Goal: Task Accomplishment & Management: Complete application form

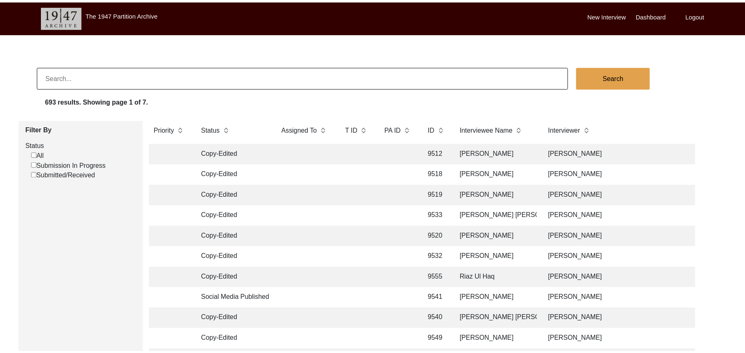
scroll to position [36, 0]
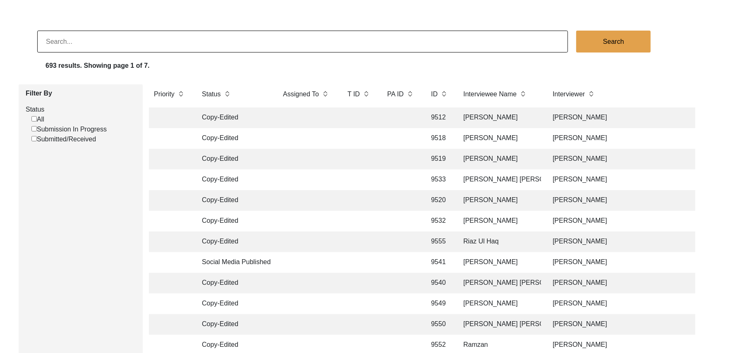
click at [34, 129] on input "Submission In Progress" at bounding box center [33, 128] width 5 height 5
checkbox input "false"
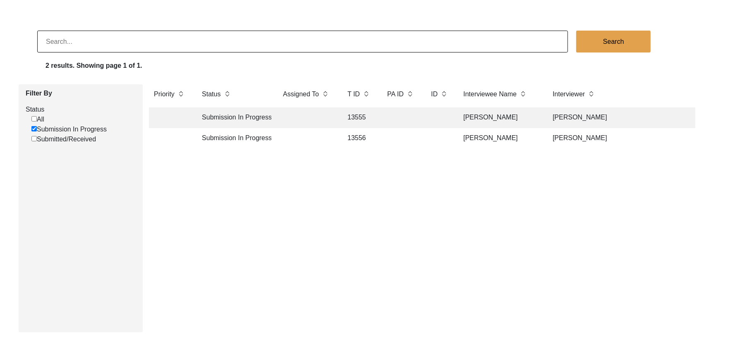
click at [364, 113] on td "13555" at bounding box center [358, 118] width 33 height 21
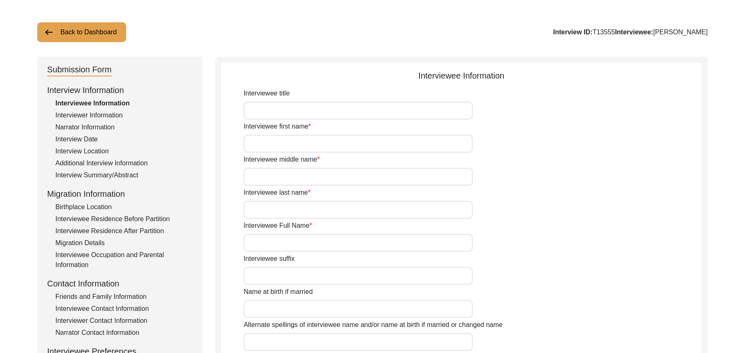
type input "Mr"
type input "[DEMOGRAPHIC_DATA]"
type input "[PERSON_NAME]"
type input "N/A"
type input "[PERSON_NAME]"
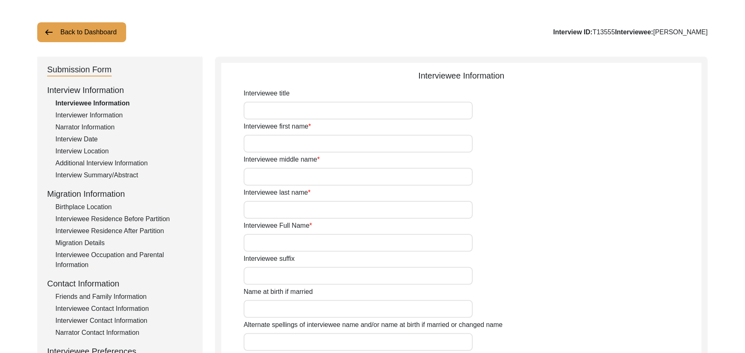
type input "N/A"
type input "[PERSON_NAME]"
type input "1935"
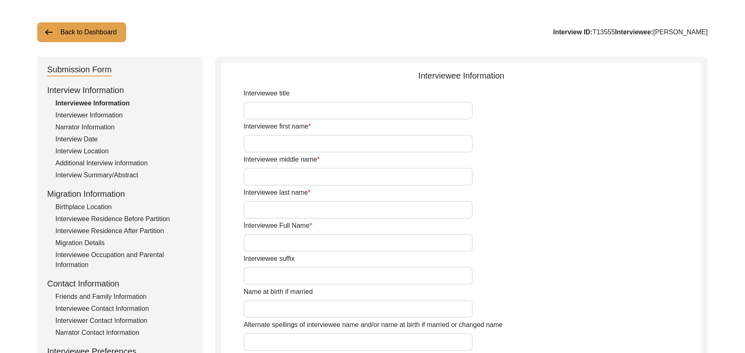
type input "90 Years"
type input "[DEMOGRAPHIC_DATA]"
type input "N/A"
type textarea "N/A"
type input "Punjabi"
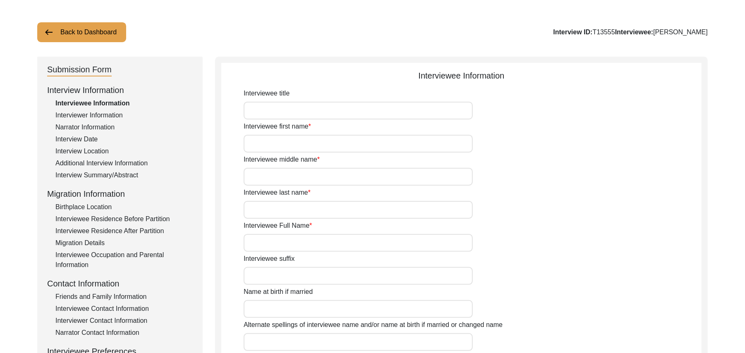
type input "Malwai"
type input "[DEMOGRAPHIC_DATA]"
type input "Pot maker"
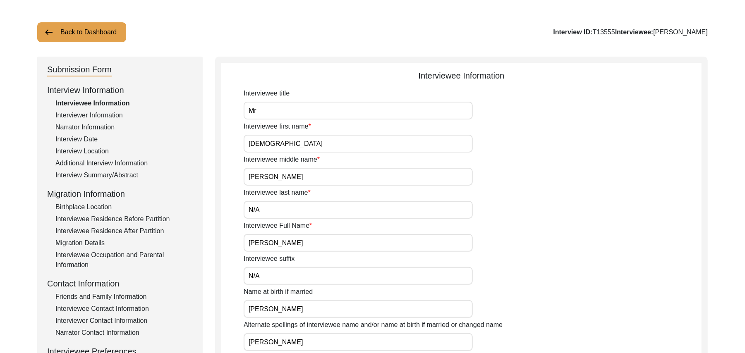
click at [130, 173] on div "Interview Summary/Abstract" at bounding box center [123, 175] width 137 height 10
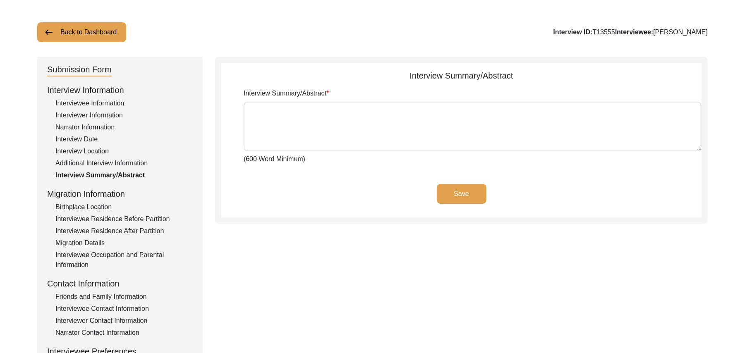
click at [261, 123] on textarea "Interview Summary/Abstract" at bounding box center [473, 127] width 458 height 50
paste textarea "[PERSON_NAME] [PERSON_NAME] [PERSON_NAME] son of [PERSON_NAME] was born at the …"
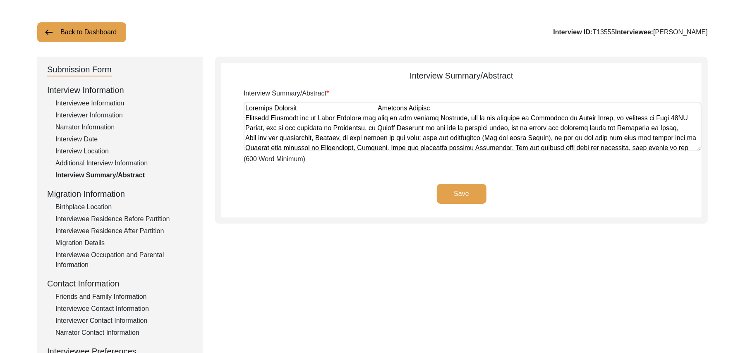
scroll to position [418, 0]
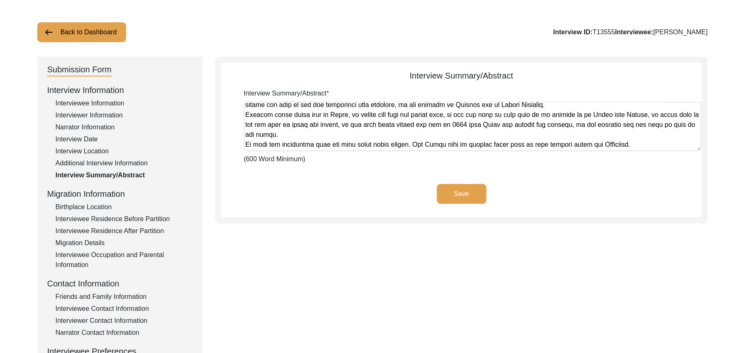
type textarea "[PERSON_NAME] [PERSON_NAME] [PERSON_NAME] son of [PERSON_NAME] was born at the …"
click at [447, 187] on button "Save" at bounding box center [462, 194] width 50 height 20
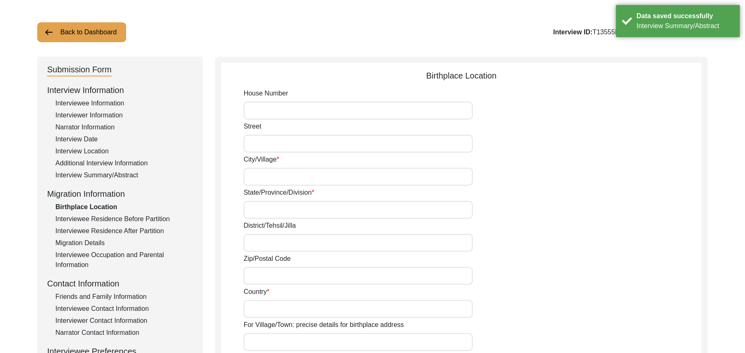
type input "N/A"
type input "Bakhlaur"
type input "[GEOGRAPHIC_DATA]"
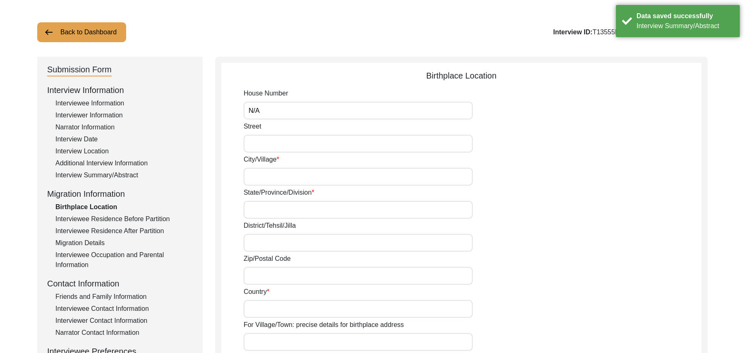
type input "Add"
type input "[GEOGRAPHIC_DATA]"
type input "Bakhlaur"
type input "Bakhlaur, [GEOGRAPHIC_DATA], [GEOGRAPHIC_DATA]"
type input "N/A"
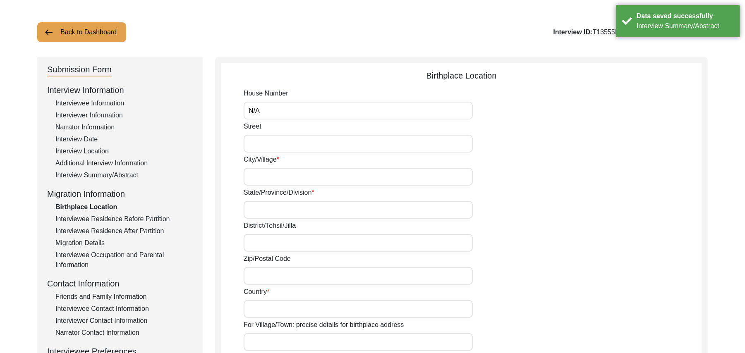
type input "N/A"
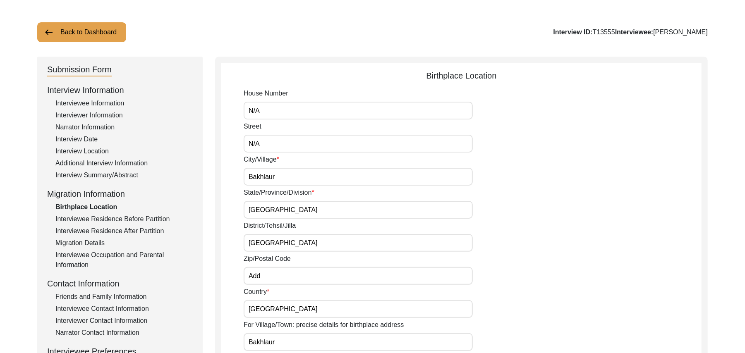
click at [277, 275] on input "Add" at bounding box center [358, 276] width 229 height 18
type input "A"
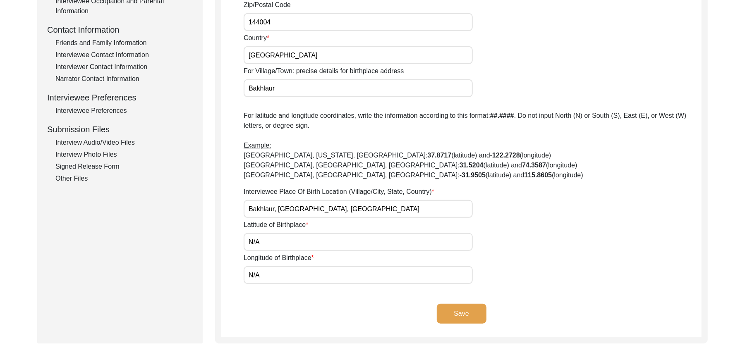
scroll to position [295, 0]
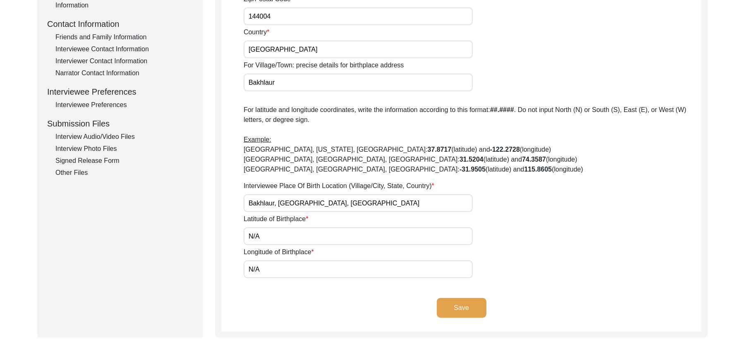
type input "144004"
click at [469, 304] on button "Save" at bounding box center [462, 308] width 50 height 20
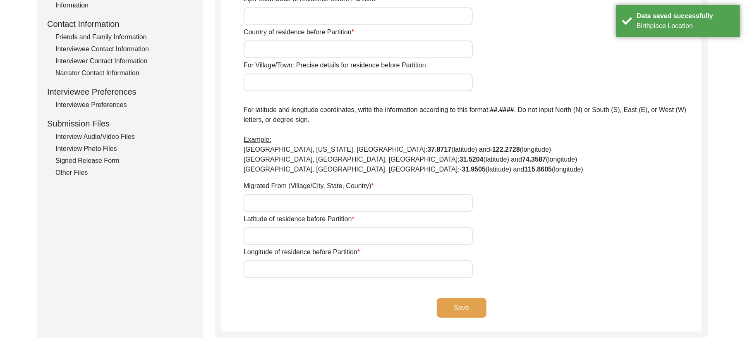
type input "N/A"
type input "Bakhlaur"
type input "[GEOGRAPHIC_DATA]"
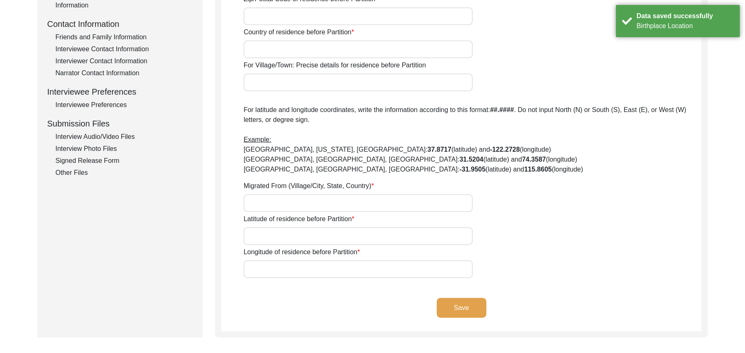
type input "Add"
type input "[GEOGRAPHIC_DATA]"
type input "Bakhlaur"
type input "Bakhlaur, [GEOGRAPHIC_DATA], [GEOGRAPHIC_DATA]"
type input "N/A"
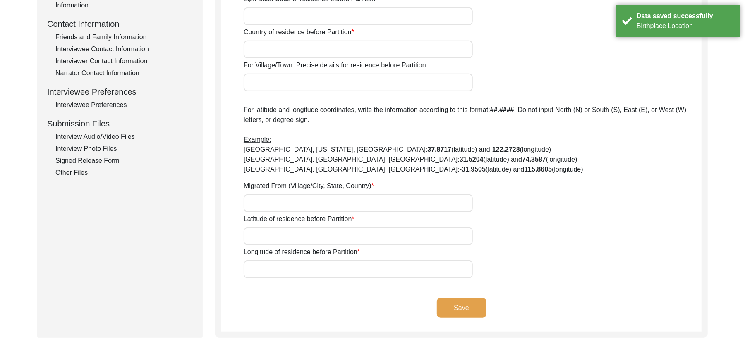
type input "N/A"
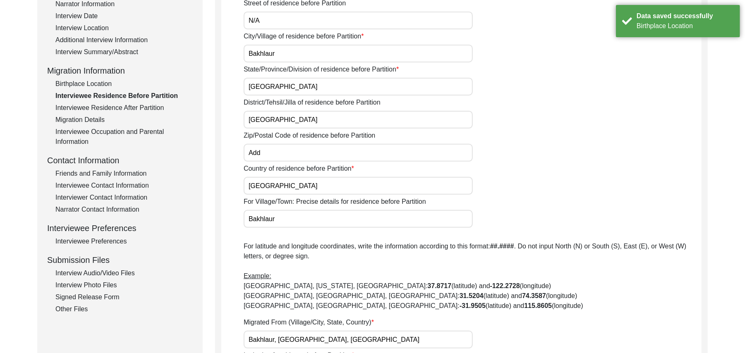
scroll to position [153, 0]
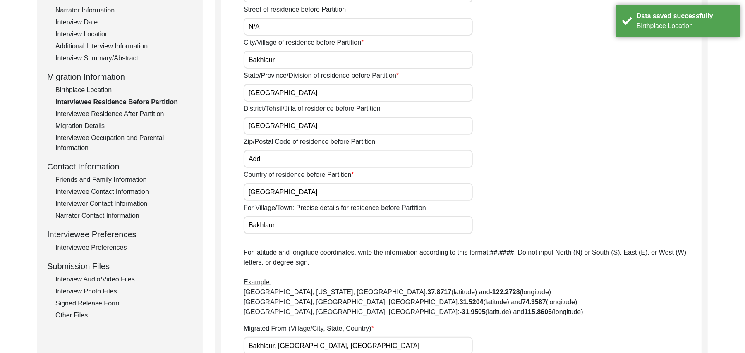
click at [278, 162] on input "Add" at bounding box center [358, 159] width 229 height 18
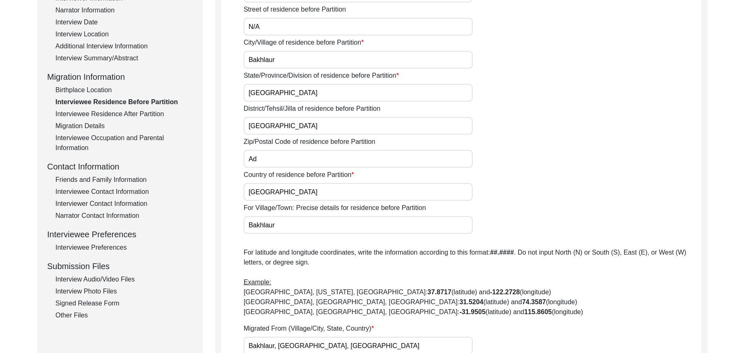
type input "A"
type input "144004"
click at [282, 124] on input "[GEOGRAPHIC_DATA]" at bounding box center [358, 126] width 229 height 18
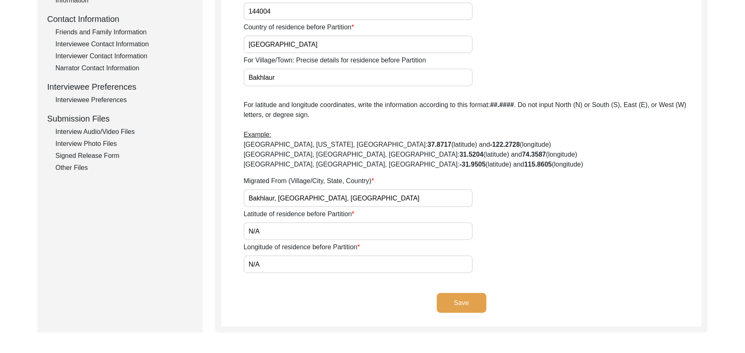
scroll to position [302, 0]
type input "Jalandhar/ [PERSON_NAME]"
click at [467, 296] on button "Save" at bounding box center [462, 302] width 50 height 20
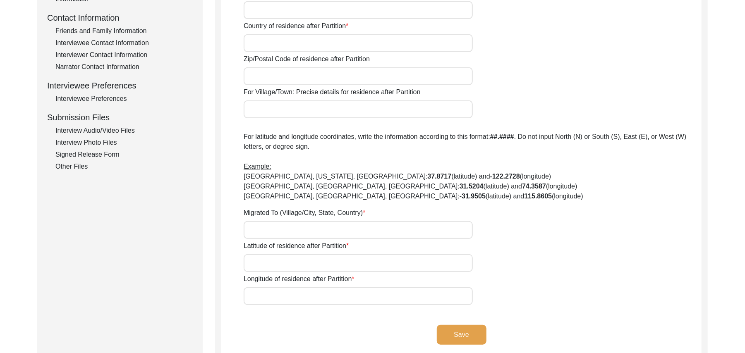
type input "Yes"
type input "N/A"
type input "Chak 89 [PERSON_NAME]"
type input "[GEOGRAPHIC_DATA]/ [GEOGRAPHIC_DATA]"
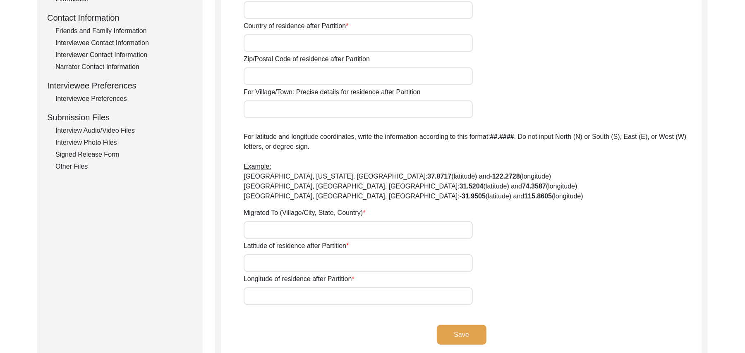
type input "[GEOGRAPHIC_DATA]"
type input "37521"
type input "Chak 89 [PERSON_NAME]"
type input "Chak 89 [PERSON_NAME], [GEOGRAPHIC_DATA], [GEOGRAPHIC_DATA]"
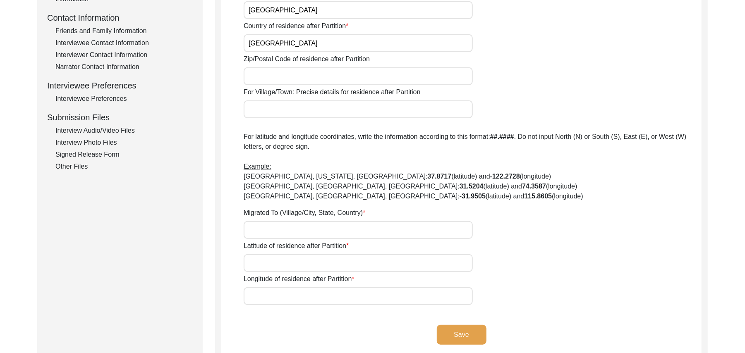
type input "N/A"
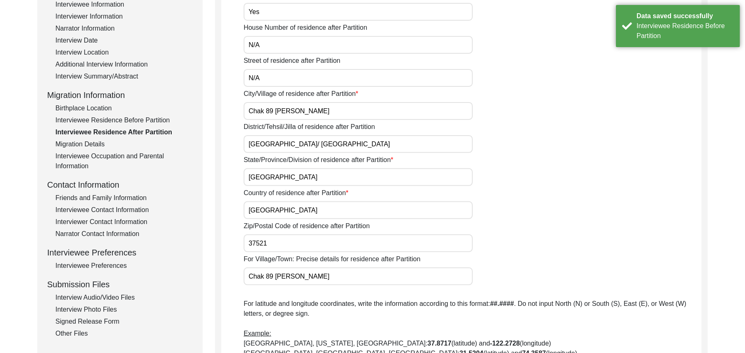
scroll to position [133, 0]
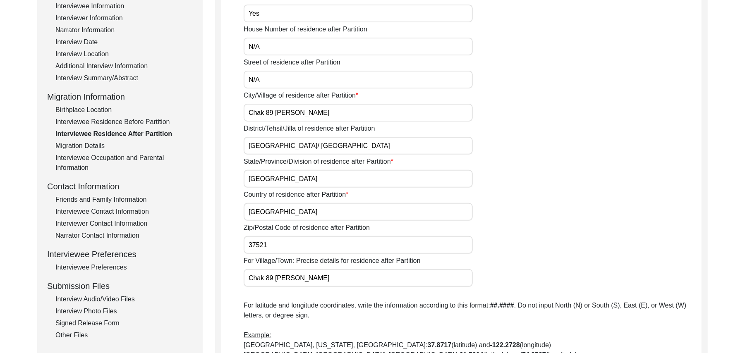
click at [108, 106] on div "Birthplace Location" at bounding box center [123, 110] width 137 height 10
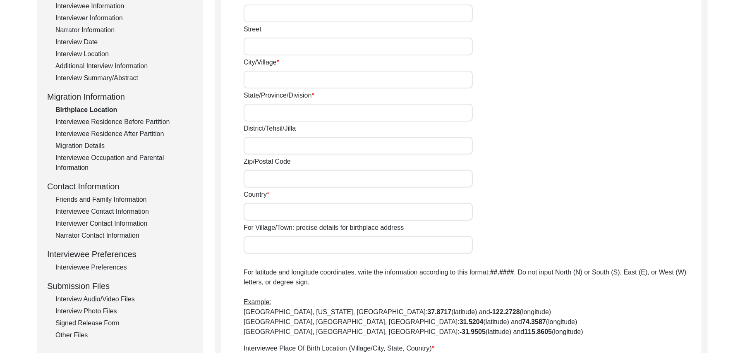
type input "N/A"
type input "Bakhlaur"
type input "[GEOGRAPHIC_DATA]"
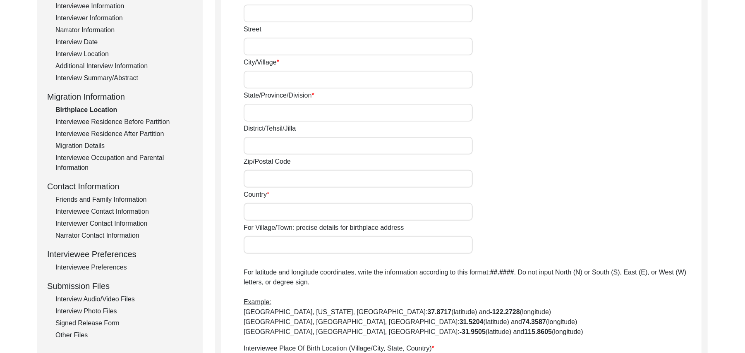
type input "144004"
type input "[GEOGRAPHIC_DATA]"
type input "Bakhlaur"
type input "Bakhlaur, [GEOGRAPHIC_DATA], [GEOGRAPHIC_DATA]"
type input "N/A"
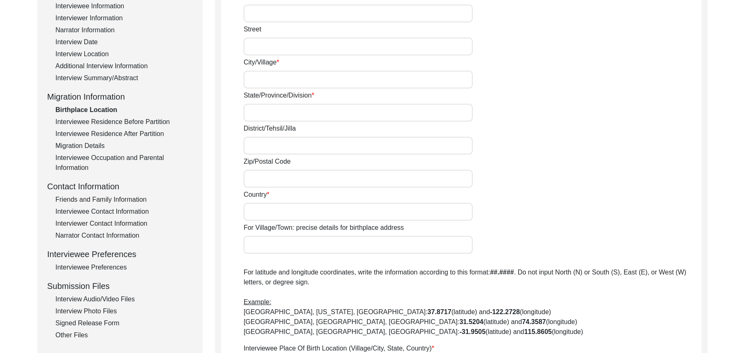
type input "N/A"
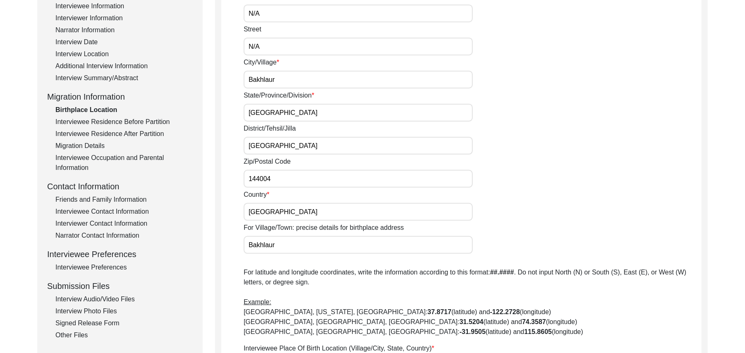
click at [278, 145] on input "[GEOGRAPHIC_DATA]" at bounding box center [358, 146] width 229 height 18
type input "[GEOGRAPHIC_DATA]/ [GEOGRAPHIC_DATA]"
click at [283, 175] on input "144004" at bounding box center [358, 179] width 229 height 18
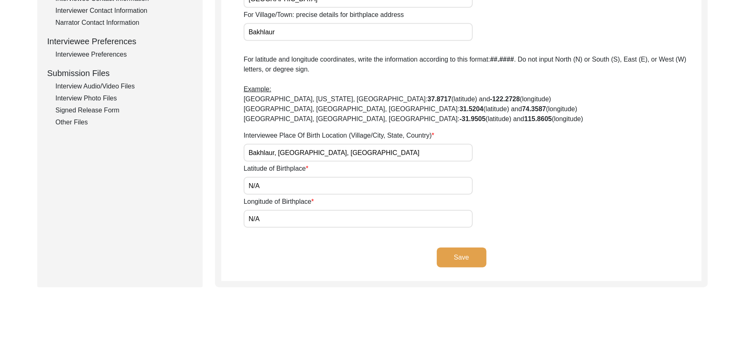
scroll to position [347, 0]
click at [472, 256] on button "Save" at bounding box center [462, 257] width 50 height 20
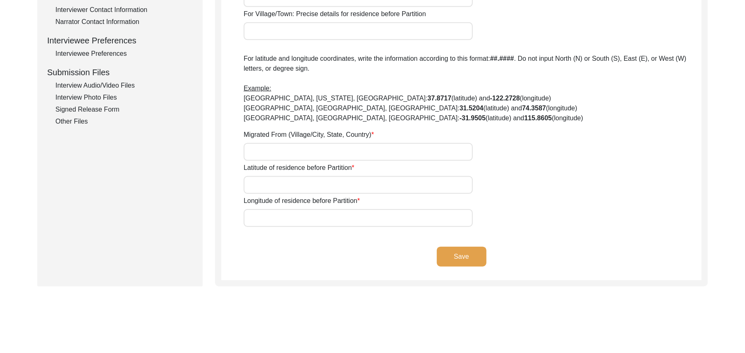
type input "N/A"
type input "Bakhlaur"
type input "[GEOGRAPHIC_DATA]"
type input "Jalandhar/ [PERSON_NAME]"
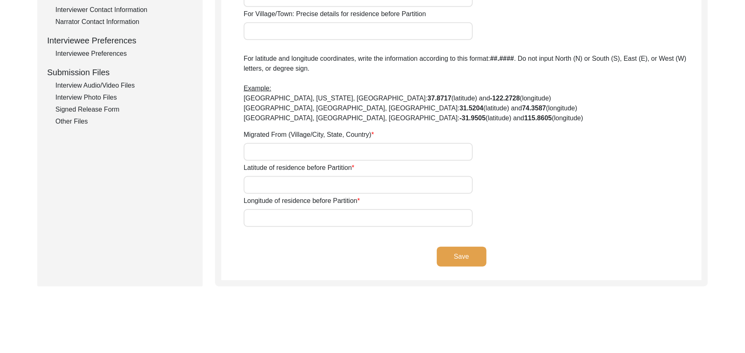
type input "144004"
type input "[GEOGRAPHIC_DATA]"
type input "Bakhlaur"
type input "Bakhlaur, [GEOGRAPHIC_DATA], [GEOGRAPHIC_DATA]"
type input "N/A"
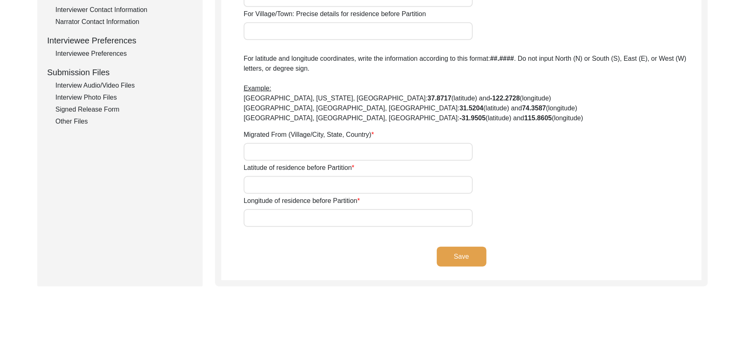
type input "N/A"
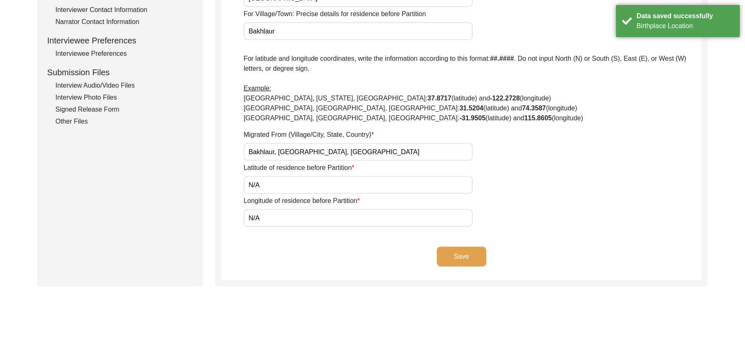
click at [470, 254] on button "Save" at bounding box center [462, 257] width 50 height 20
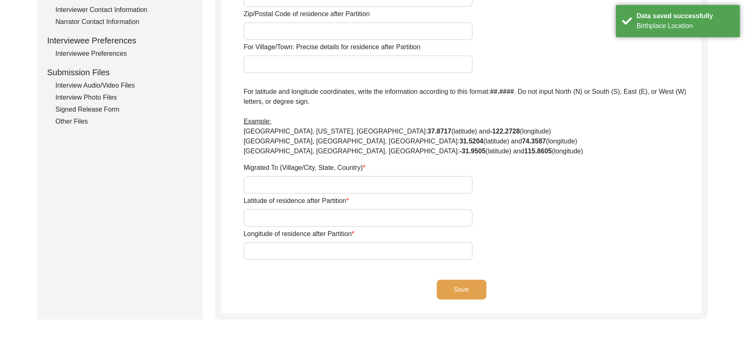
type input "Yes"
type input "N/A"
type input "Chak 89 [PERSON_NAME]"
type input "[GEOGRAPHIC_DATA]/ [GEOGRAPHIC_DATA]"
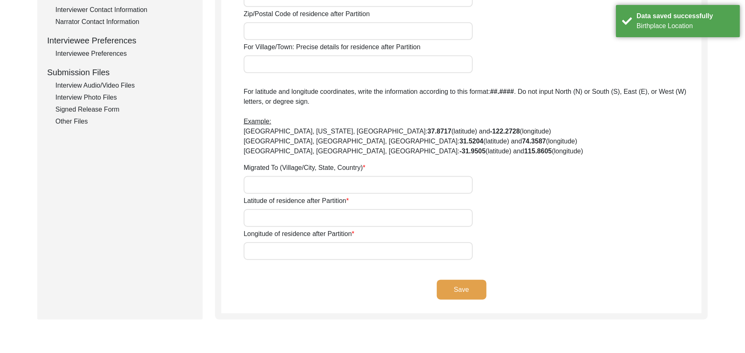
type input "[GEOGRAPHIC_DATA]"
type input "37521"
type input "Chak 89 [PERSON_NAME]"
type input "Chak 89 [PERSON_NAME], [GEOGRAPHIC_DATA], [GEOGRAPHIC_DATA]"
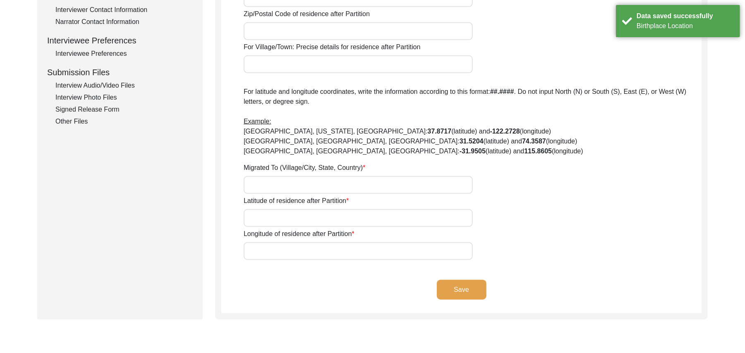
type input "N/A"
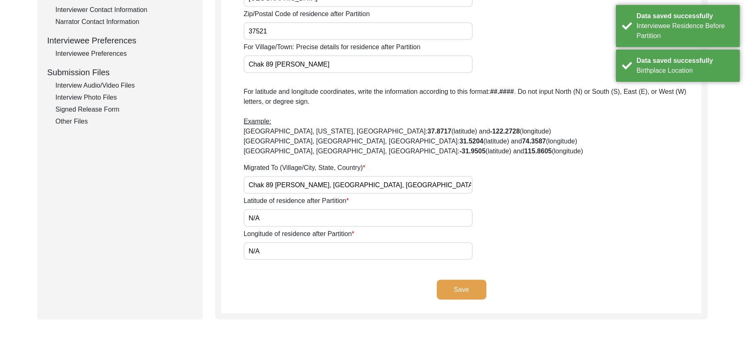
click at [465, 283] on button "Save" at bounding box center [462, 290] width 50 height 20
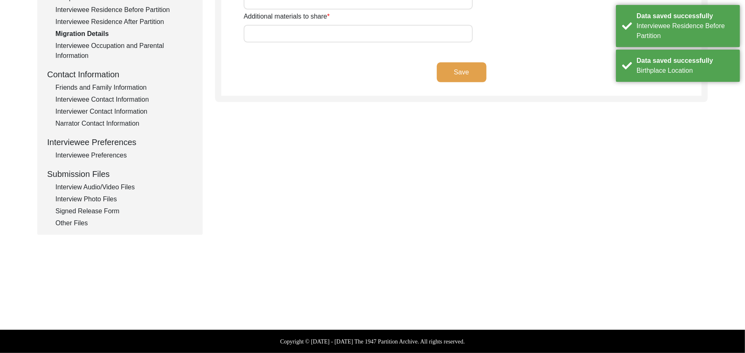
scroll to position [244, 0]
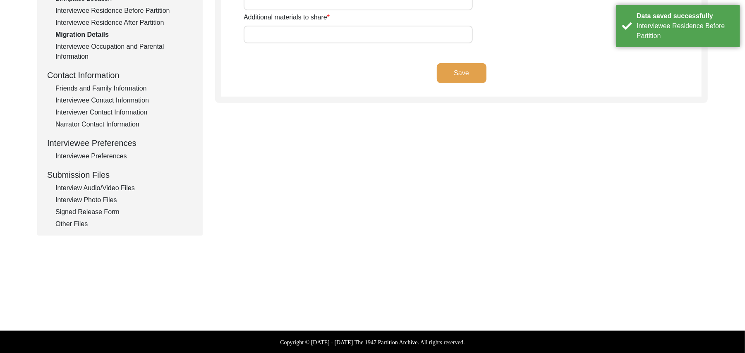
type input "Home Busniss"
type input "N/A"
type input "Wagah"
type input "Add"
type input "N/A"
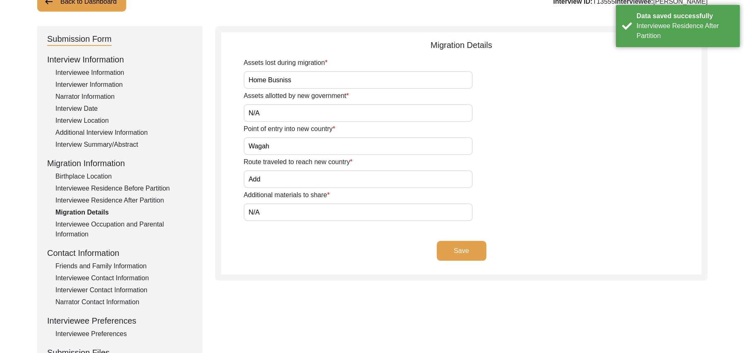
scroll to position [65, 0]
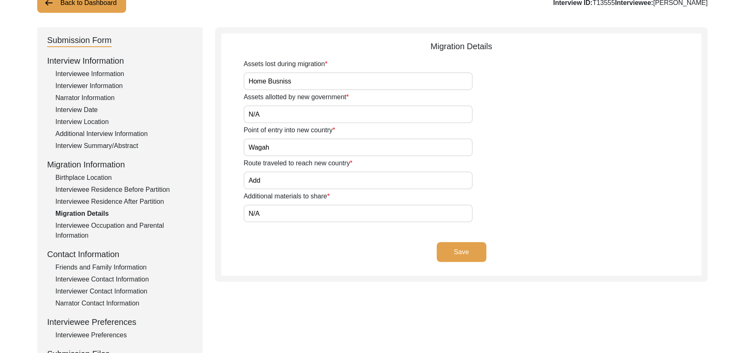
click at [300, 182] on input "Add" at bounding box center [358, 181] width 229 height 18
type input "A"
type input "Philaur, Beas, [GEOGRAPHIC_DATA]"
click at [297, 209] on input "N/A" at bounding box center [358, 214] width 229 height 18
click at [454, 250] on button "Save" at bounding box center [462, 252] width 50 height 20
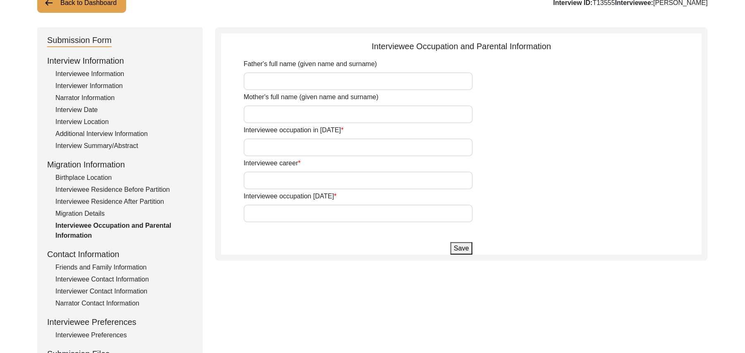
type input "[PERSON_NAME]"
type input "Add"
type input "House Boy"
type input "Laborer"
type input "Shopkeeper"
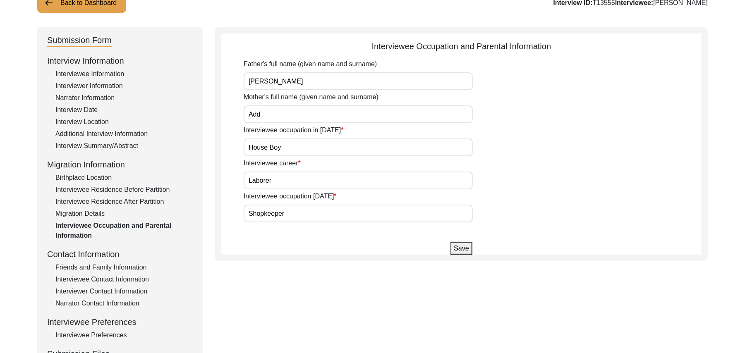
click at [268, 111] on input "Add" at bounding box center [358, 114] width 229 height 18
type input "A"
type input "Rehmon"
click at [290, 179] on input "Laborer" at bounding box center [358, 181] width 229 height 18
click at [459, 247] on button "Save" at bounding box center [461, 248] width 22 height 12
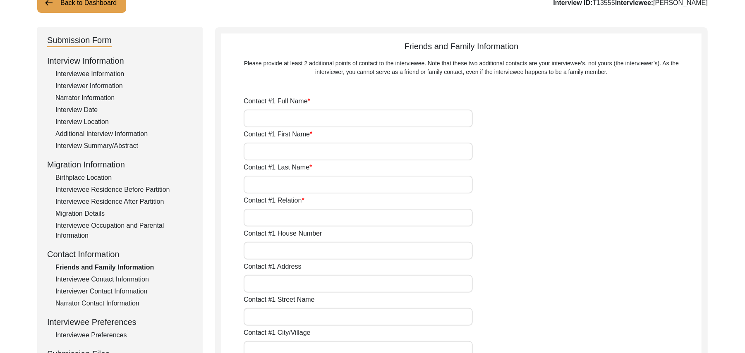
type input "[PERSON_NAME]"
type input "[DEMOGRAPHIC_DATA]"
type input "[PERSON_NAME]"
type input "Son"
type input "N/A"
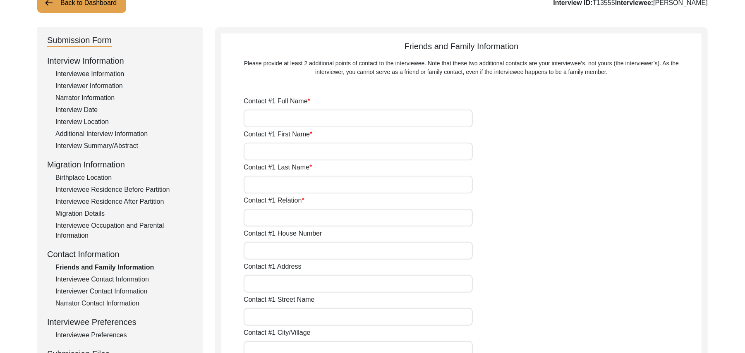
type input "Chak 89 Jb"
type input "N/A"
type input "Chak 89 Jb"
type input "[GEOGRAPHIC_DATA]/ [GEOGRAPHIC_DATA]"
type input "[GEOGRAPHIC_DATA]"
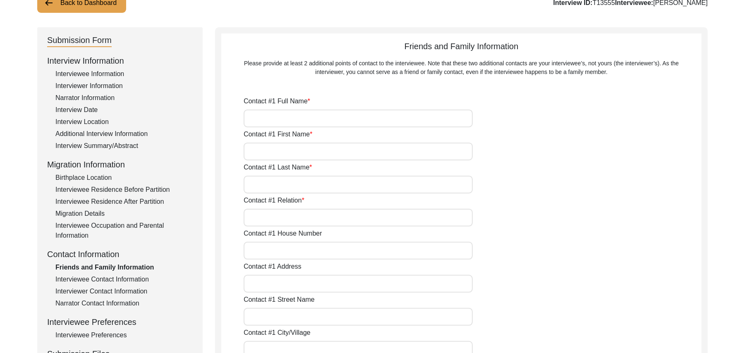
type input "37521"
type input "[GEOGRAPHIC_DATA]"
type input "Chak 89 Jb"
type input "0300-9460173"
type input "N/A"
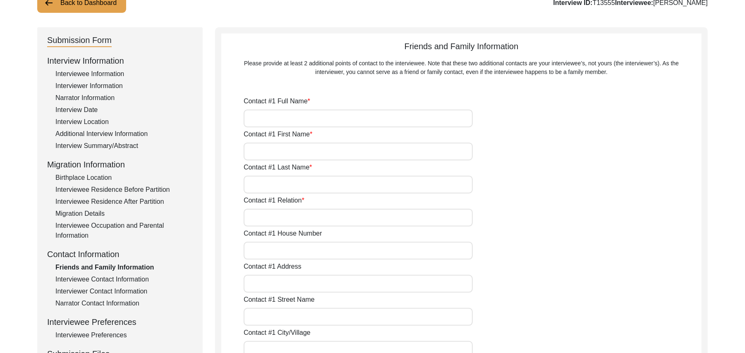
type input "N/A"
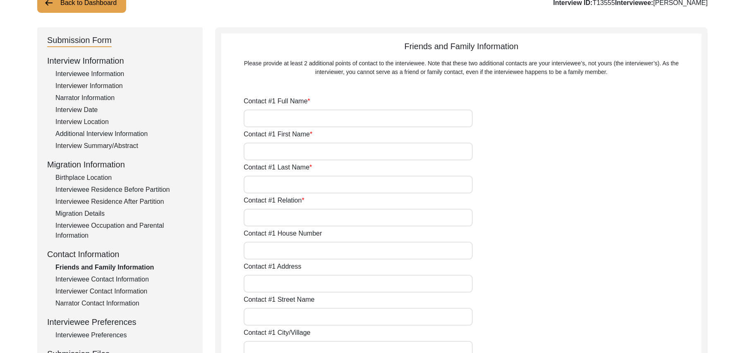
type input "[PERSON_NAME]"
type input "[DEMOGRAPHIC_DATA]"
type input "Ameen"
type input "Son"
type input "N/A"
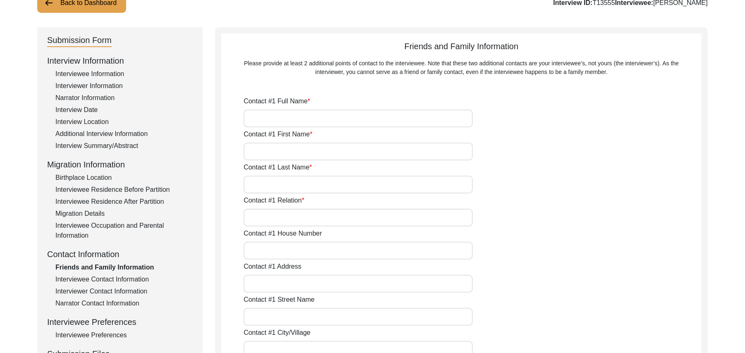
type input "Chak 89 Jb"
type input "N/A"
type input "Chak 89 JB"
type input "[GEOGRAPHIC_DATA]/ [GEOGRAPHIC_DATA]"
type input "[GEOGRAPHIC_DATA]"
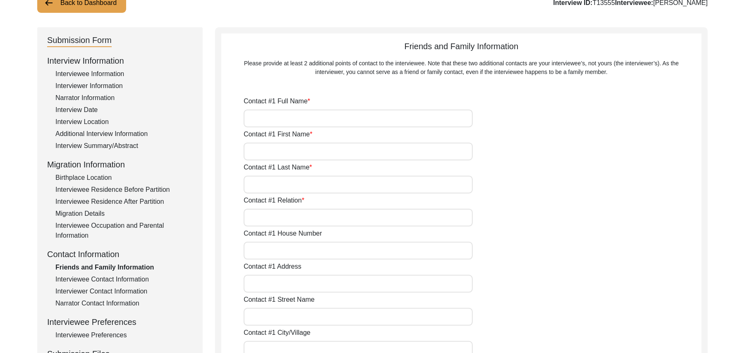
type input "37521"
type input "[GEOGRAPHIC_DATA]"
type input "Chak 89 Jb"
type input "03035071889"
type input "N/A"
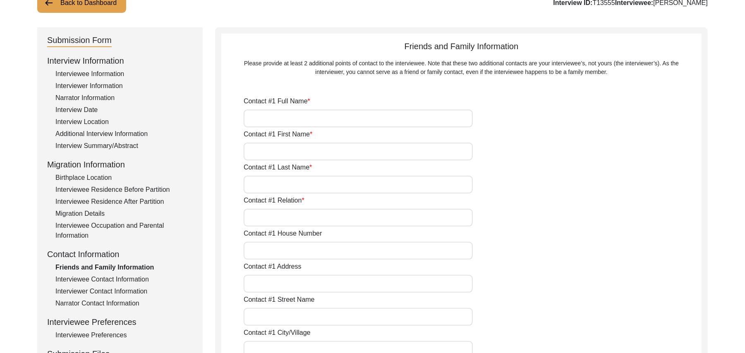
type input "N/A"
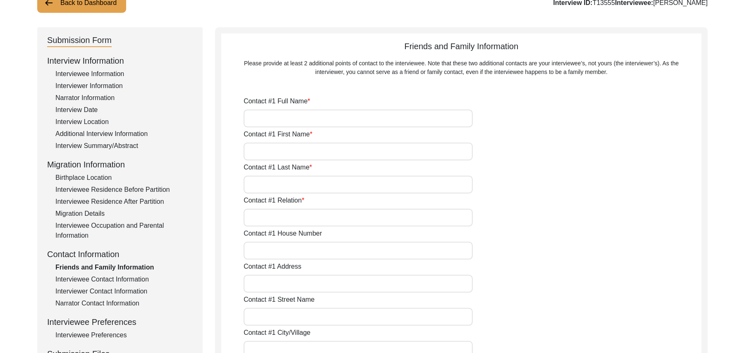
type input "N/A"
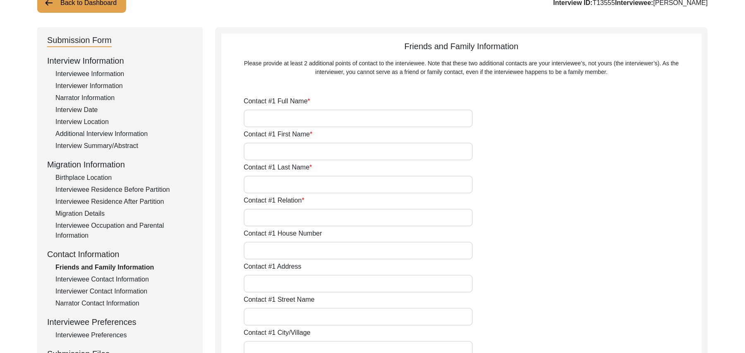
type input "N/A"
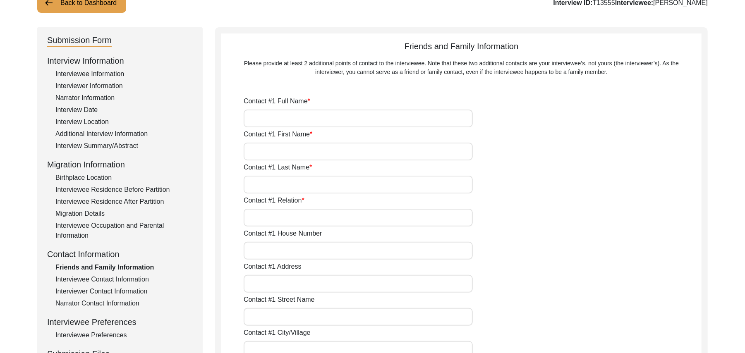
type input "N/A"
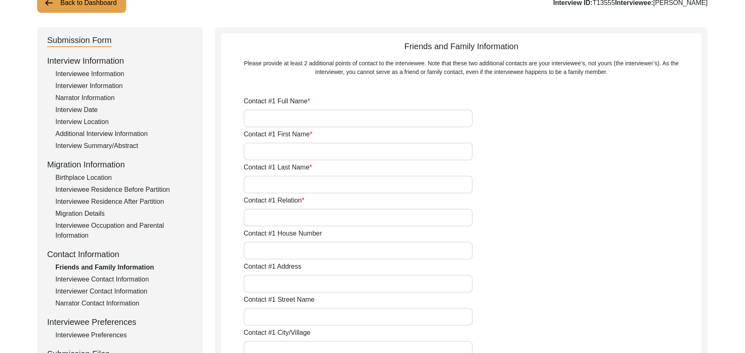
type input "N/A"
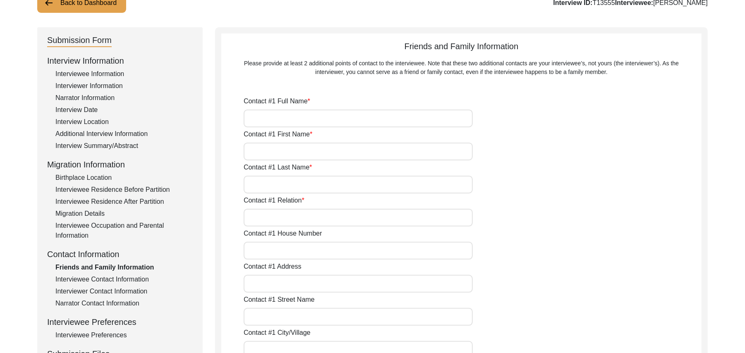
type input "N/A"
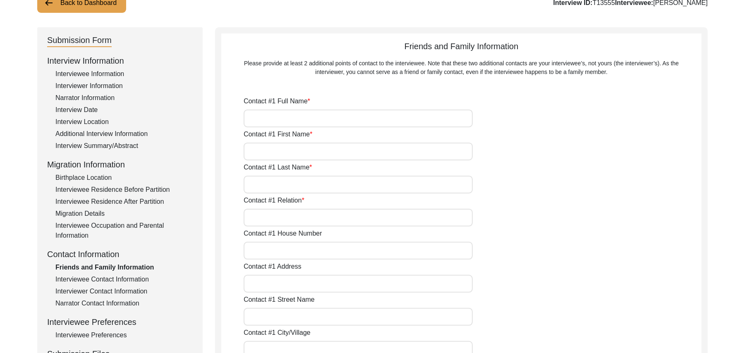
type input "N/A"
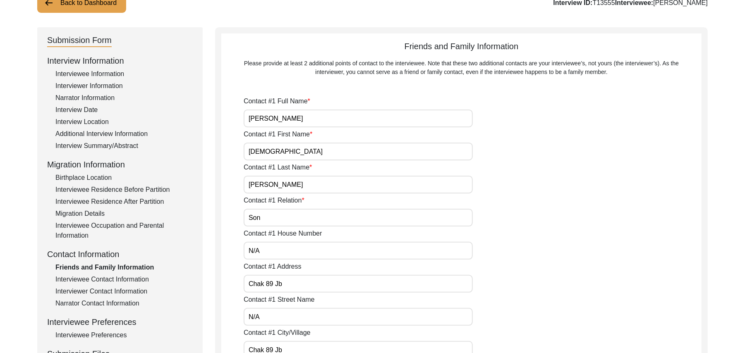
type input "N/A"
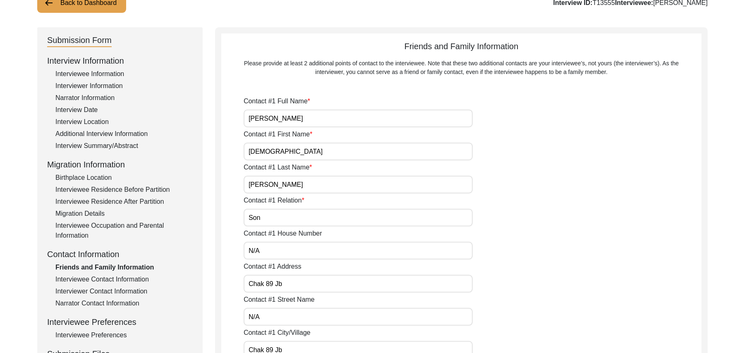
type input "N/A"
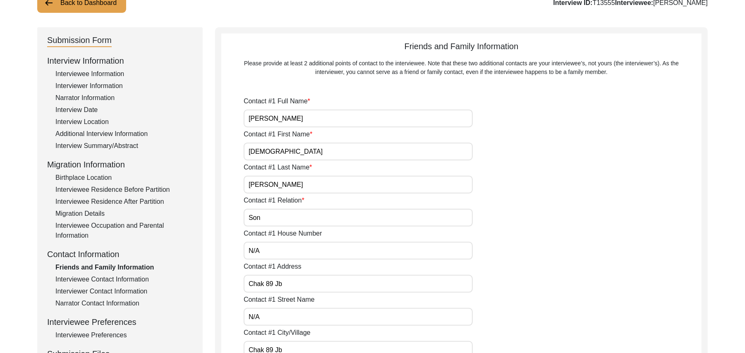
type input "N/A"
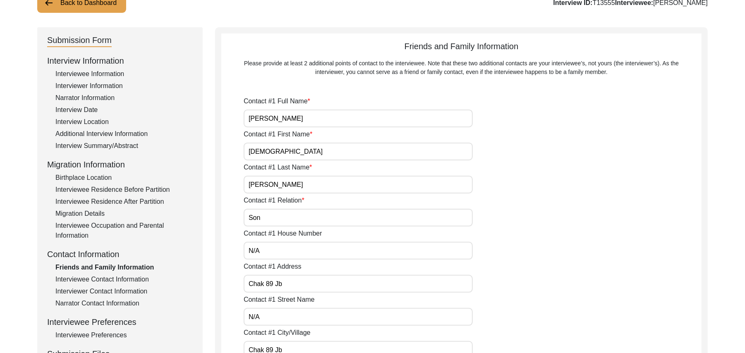
type input "N/A"
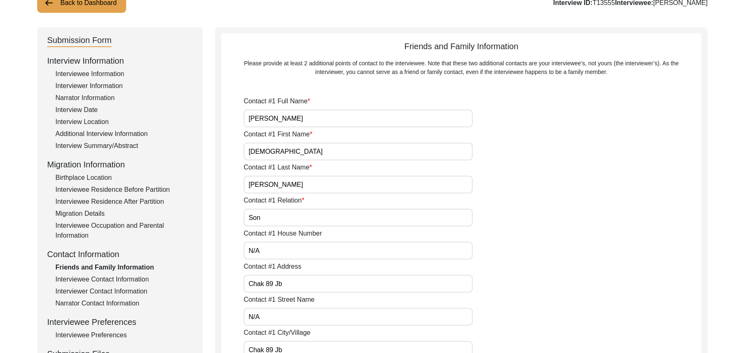
type input "N/A"
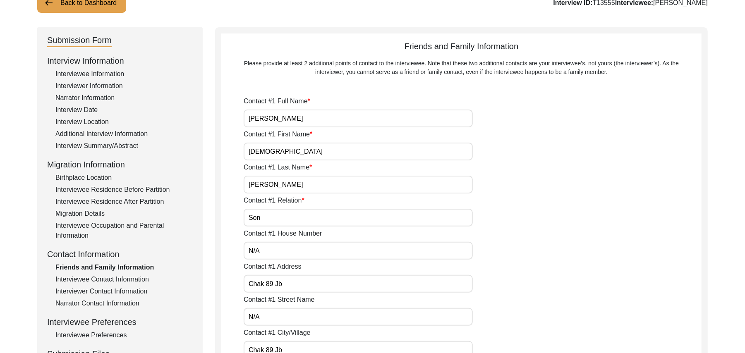
type input "N/A"
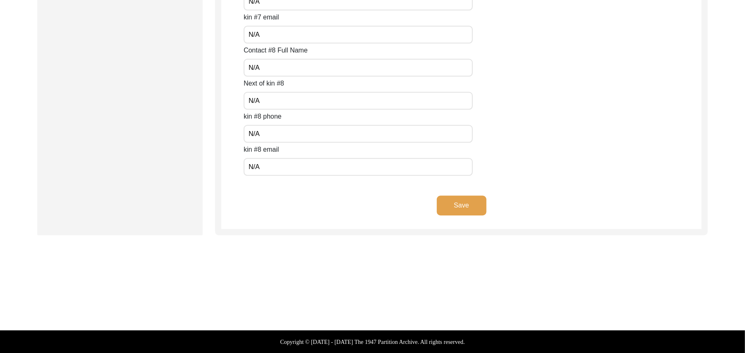
scroll to position [3681, 0]
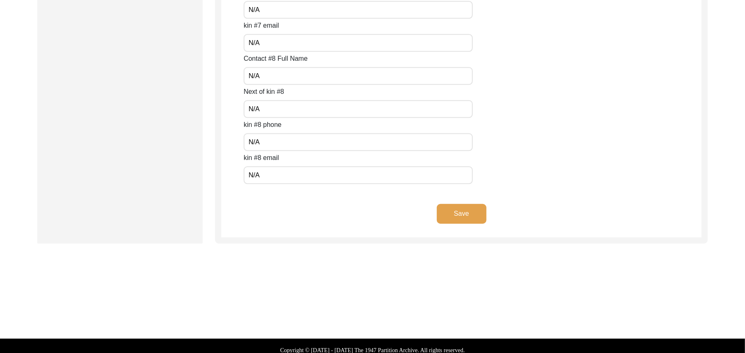
click at [470, 212] on button "Save" at bounding box center [462, 214] width 50 height 20
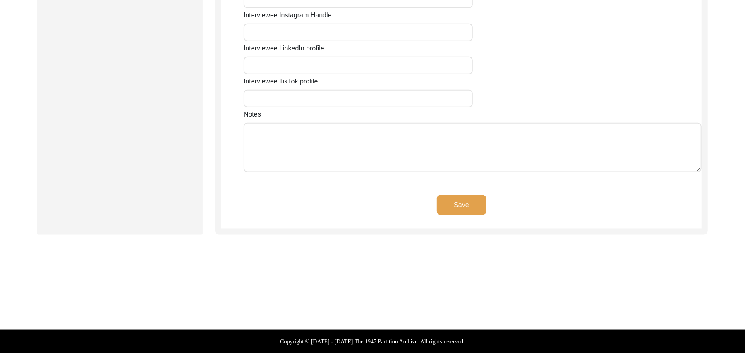
scroll to position [697, 0]
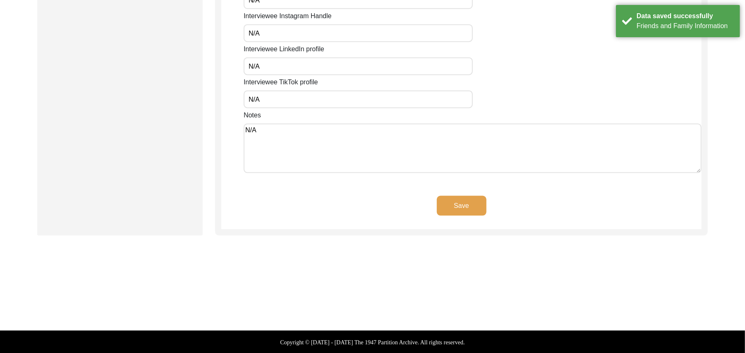
click at [470, 206] on button "Save" at bounding box center [462, 206] width 50 height 20
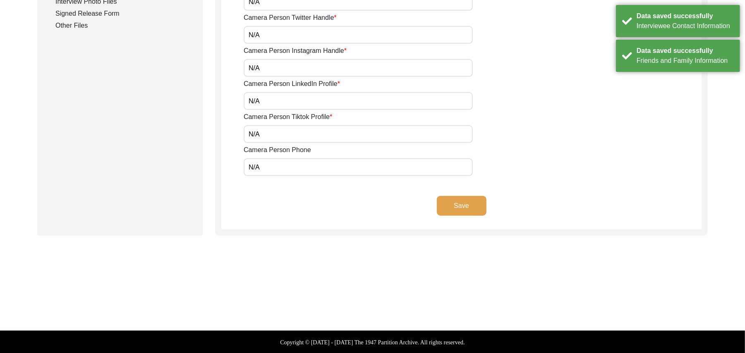
click at [470, 201] on button "Save" at bounding box center [462, 206] width 50 height 20
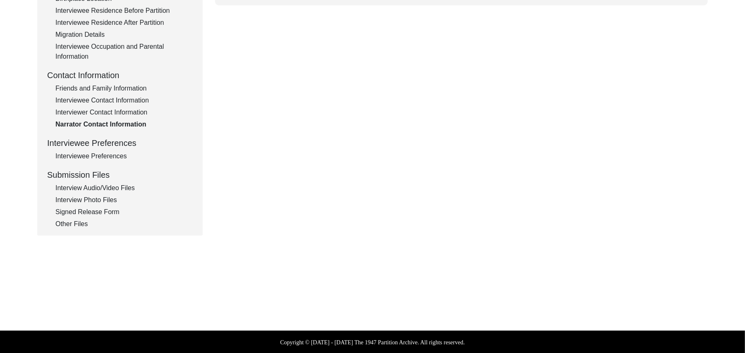
click at [139, 111] on div "Interviewer Contact Information" at bounding box center [123, 113] width 137 height 10
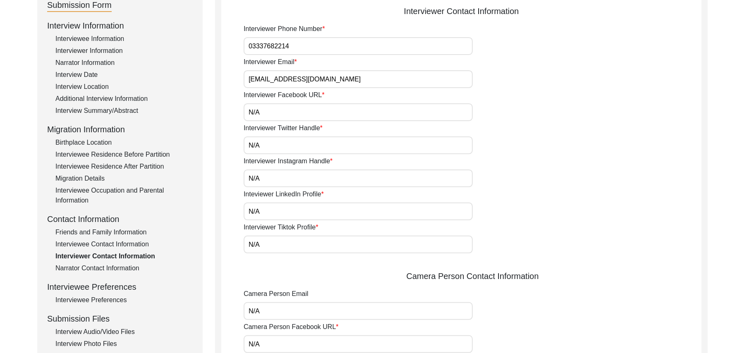
scroll to position [98, 0]
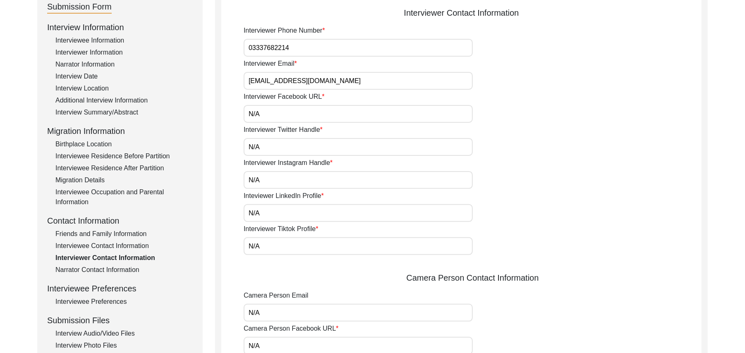
click at [136, 244] on div "Interviewee Contact Information" at bounding box center [123, 246] width 137 height 10
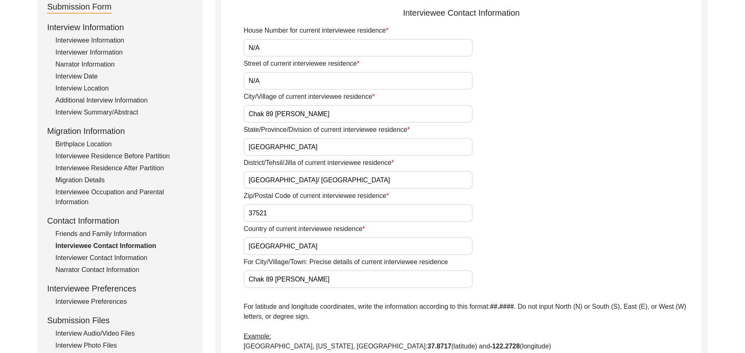
click at [119, 299] on div "Interviewee Preferences" at bounding box center [123, 302] width 137 height 10
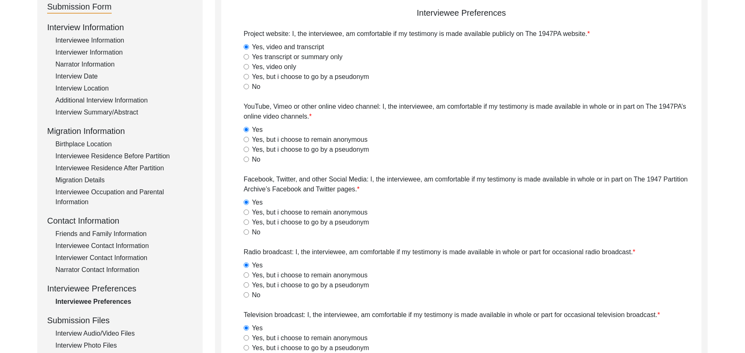
click at [125, 330] on div "Interview Audio/Video Files" at bounding box center [123, 334] width 137 height 10
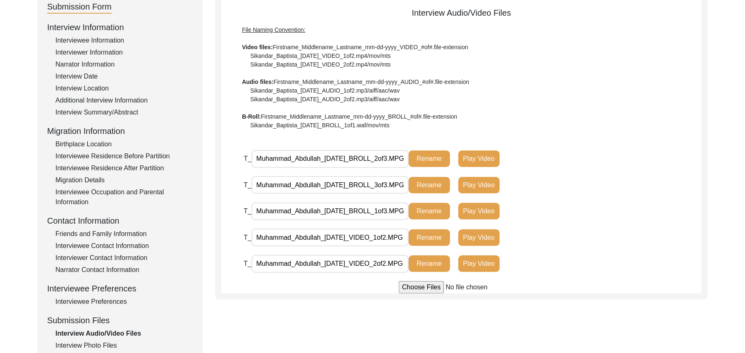
click at [112, 342] on div "Interview Photo Files" at bounding box center [123, 346] width 137 height 10
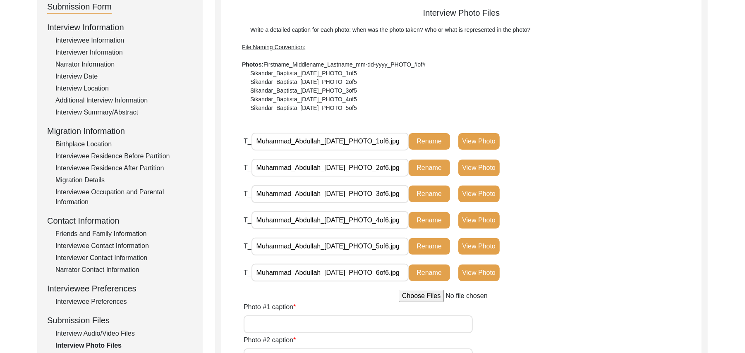
click at [253, 321] on input "Photo #1 caption" at bounding box center [358, 325] width 229 height 18
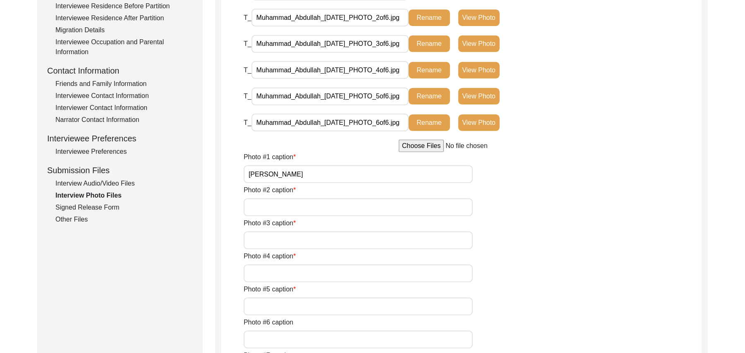
scroll to position [311, 0]
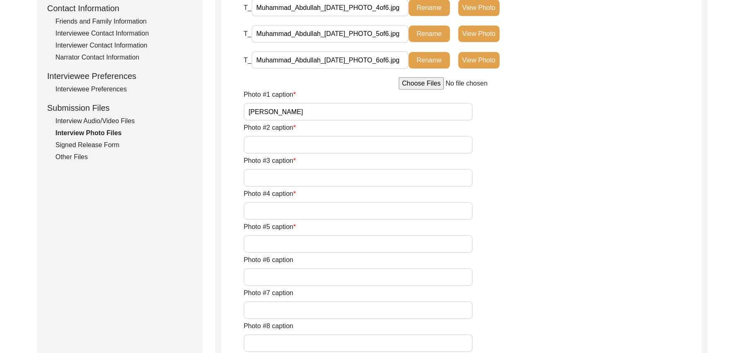
click at [337, 140] on input "Photo #2 caption" at bounding box center [358, 145] width 229 height 18
paste input "[PERSON_NAME]"
click at [313, 178] on input "Photo #3 caption" at bounding box center [358, 178] width 229 height 18
paste input "[PERSON_NAME]"
click at [299, 209] on input "Photo #4 caption" at bounding box center [358, 211] width 229 height 18
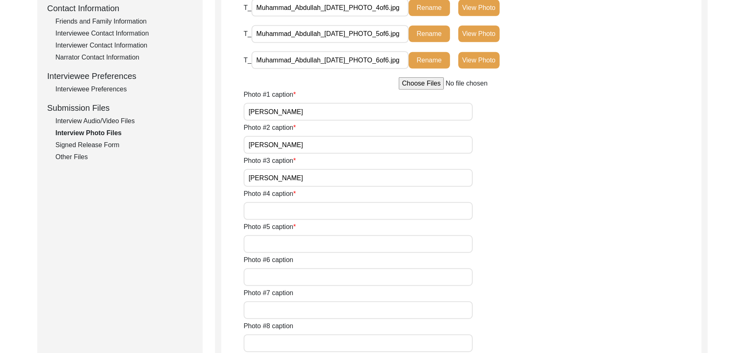
paste input "[PERSON_NAME]"
click at [291, 245] on input "Photo #5 caption" at bounding box center [358, 244] width 229 height 18
paste input "[PERSON_NAME]"
click at [285, 278] on input "Photo #6 caption" at bounding box center [358, 277] width 229 height 18
paste input "[PERSON_NAME]"
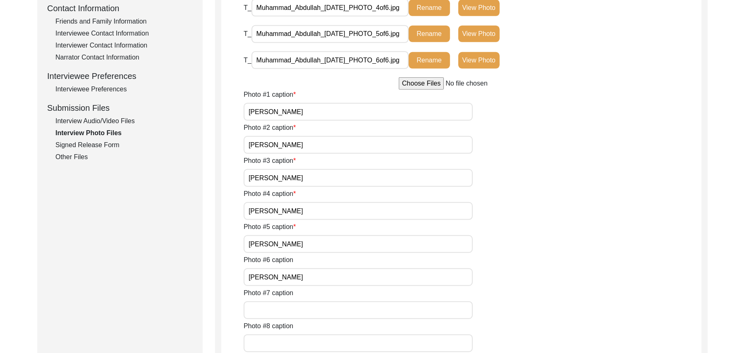
click at [280, 308] on input "Photo #7 caption" at bounding box center [358, 311] width 229 height 18
click at [278, 344] on input "Photo #8 caption" at bounding box center [358, 344] width 229 height 18
paste input "N/A"
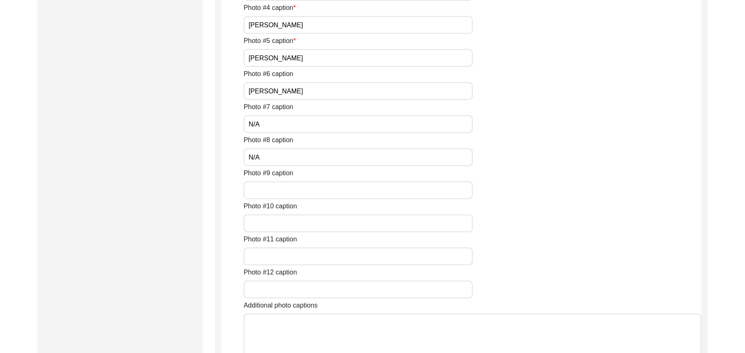
scroll to position [528, 0]
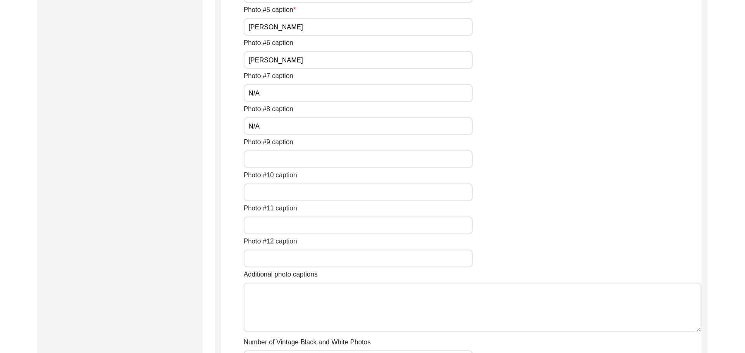
click at [396, 158] on input "Photo #9 caption" at bounding box center [358, 160] width 229 height 18
paste input "N/A"
click at [368, 193] on input "Photo #10 caption" at bounding box center [358, 193] width 229 height 18
paste input "N/A"
click at [345, 222] on input "Photo #11 caption" at bounding box center [358, 226] width 229 height 18
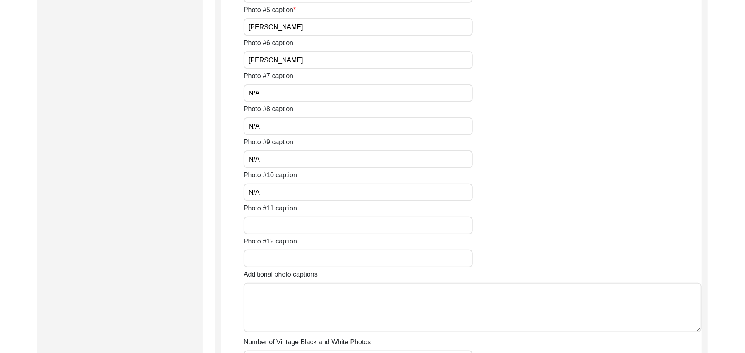
paste input "N/A"
click at [328, 257] on input "Photo #12 caption" at bounding box center [358, 259] width 229 height 18
paste input "N/A"
click at [320, 294] on textarea "Additional photo captions" at bounding box center [473, 308] width 458 height 50
paste textarea "N/A"
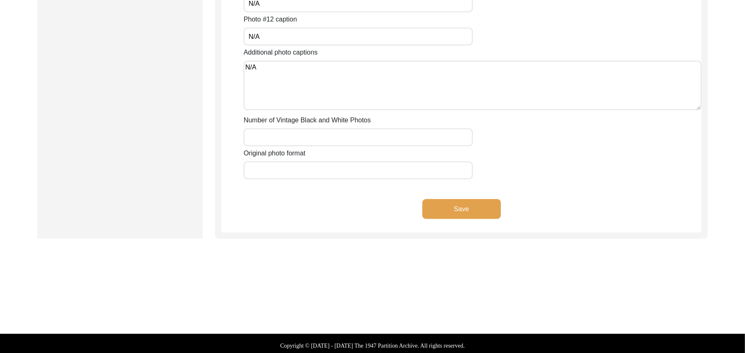
scroll to position [753, 0]
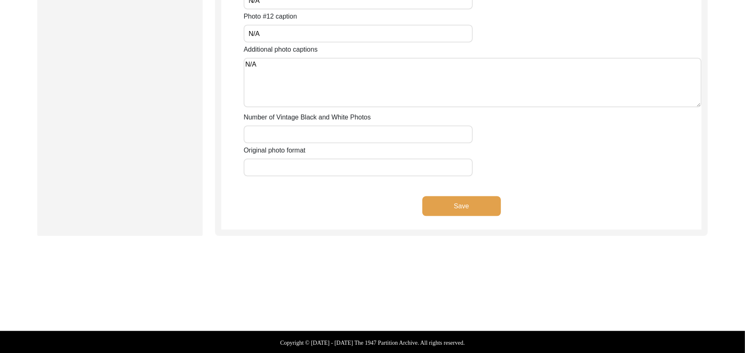
click at [325, 138] on input "Number of Vintage Black and White Photos" at bounding box center [358, 135] width 229 height 18
paste input "N/A"
click at [314, 164] on input "Original photo format" at bounding box center [358, 168] width 229 height 18
paste input "N/A"
click at [460, 205] on button "Save" at bounding box center [461, 206] width 79 height 20
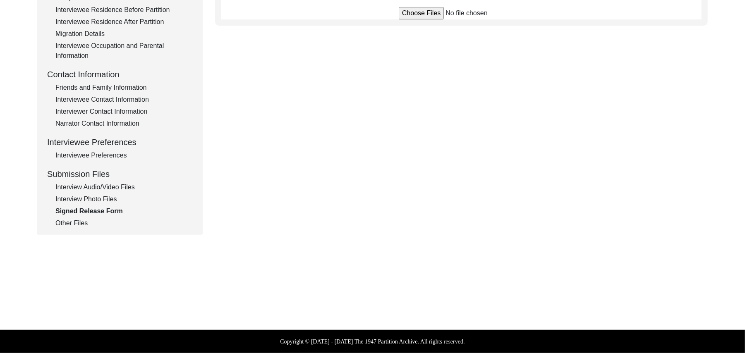
scroll to position [244, 0]
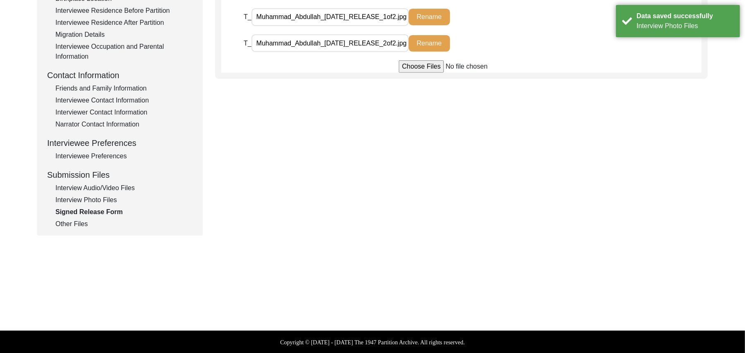
click at [83, 223] on div "Other Files" at bounding box center [123, 224] width 137 height 10
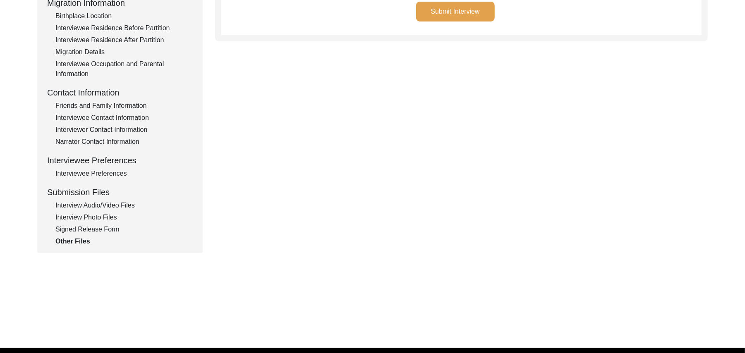
scroll to position [62, 0]
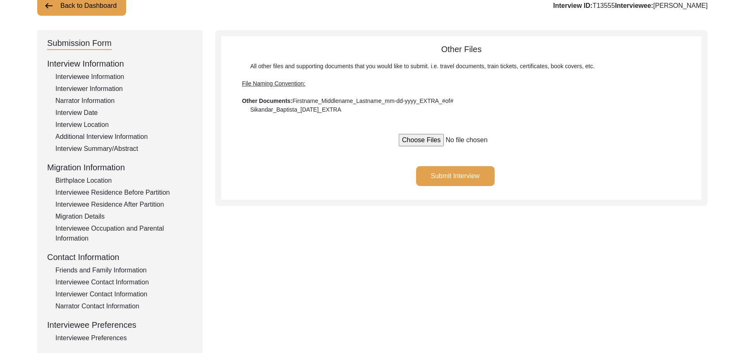
click at [471, 175] on button "Submit Interview" at bounding box center [455, 176] width 79 height 20
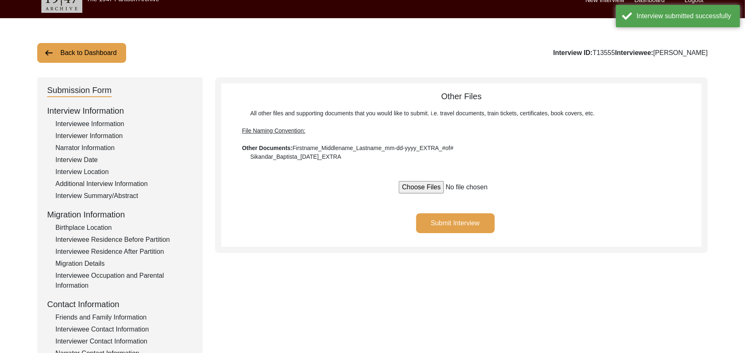
scroll to position [0, 0]
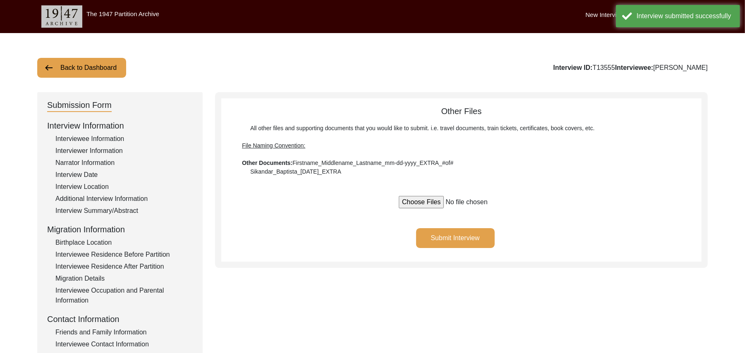
click at [107, 68] on button "Back to Dashboard" at bounding box center [81, 68] width 89 height 20
